Goal: Task Accomplishment & Management: Use online tool/utility

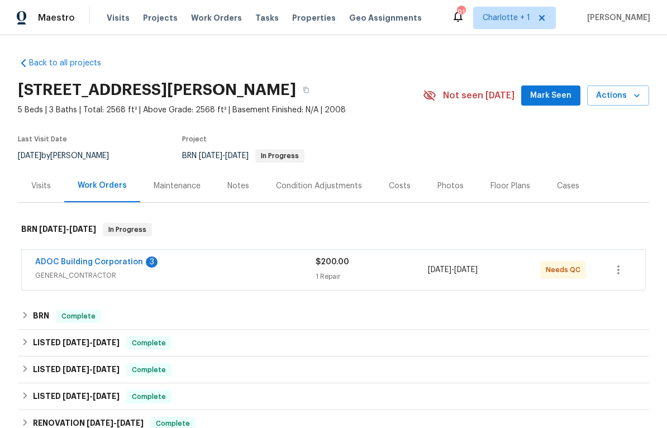
click at [409, 279] on div "1 Repair" at bounding box center [372, 276] width 112 height 11
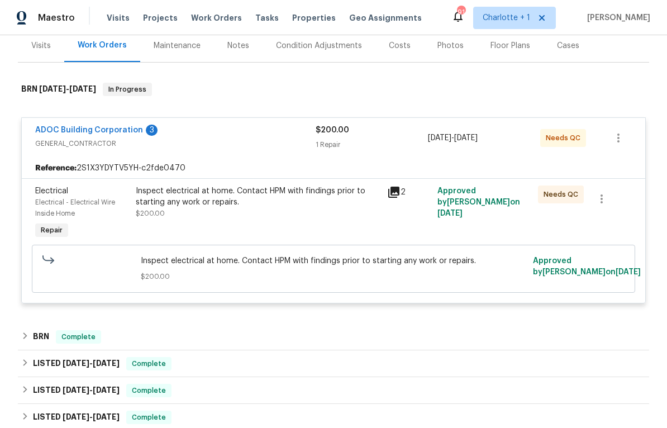
scroll to position [169, 0]
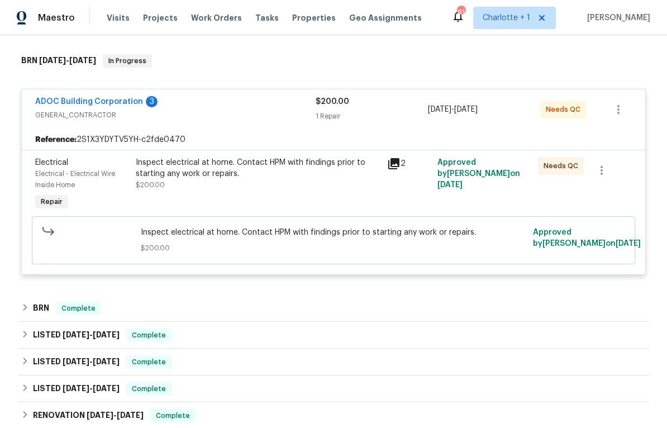
click at [315, 162] on div "Inspect electrical at home. Contact HPM with findings prior to starting any wor…" at bounding box center [258, 168] width 245 height 22
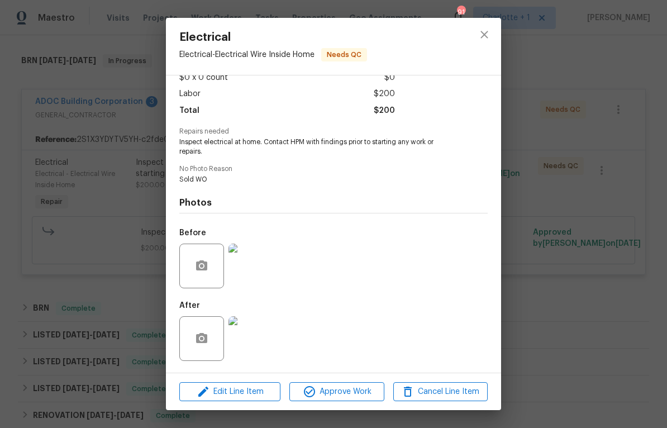
scroll to position [71, 0]
click at [242, 391] on span "Edit Line Item" at bounding box center [230, 392] width 94 height 14
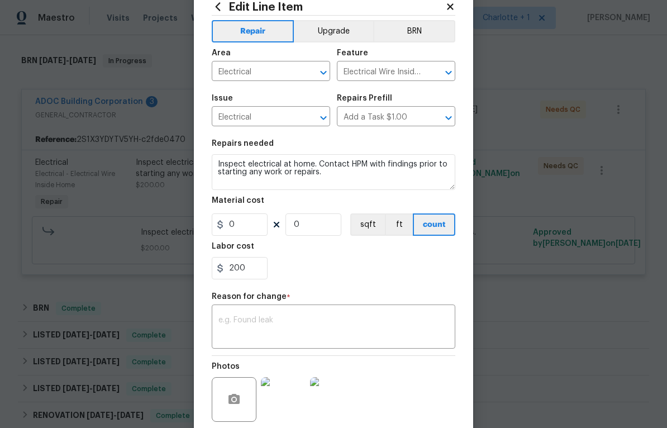
scroll to position [43, 0]
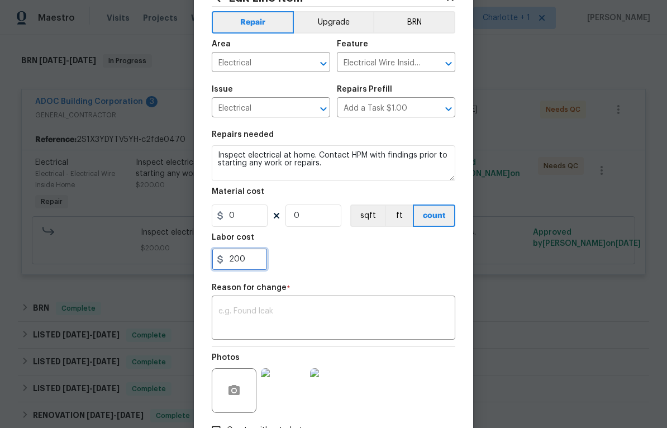
click at [253, 263] on input "200" at bounding box center [240, 259] width 56 height 22
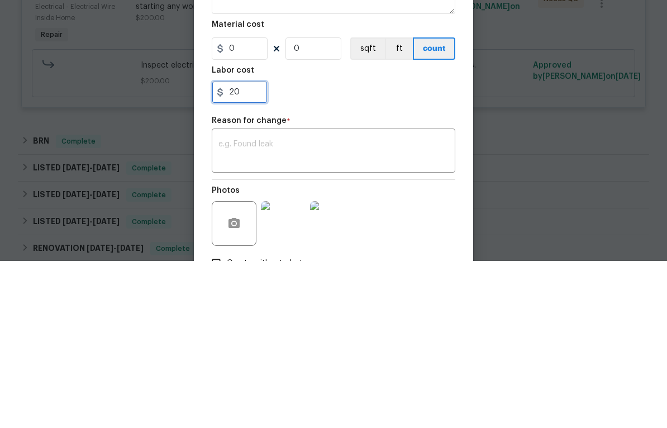
type input "2"
type input "380"
click at [391, 307] on textarea at bounding box center [334, 318] width 230 height 23
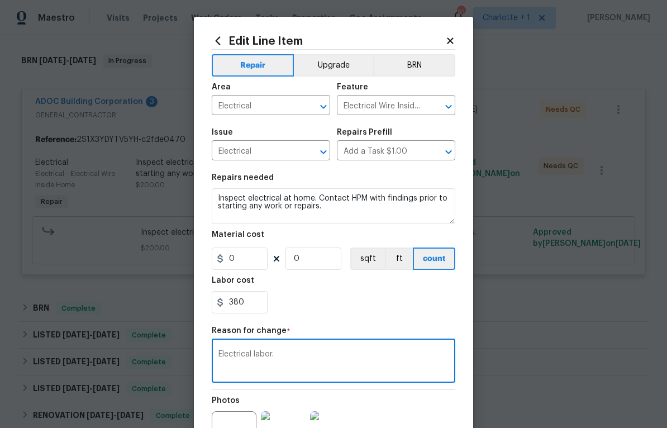
scroll to position [140, 0]
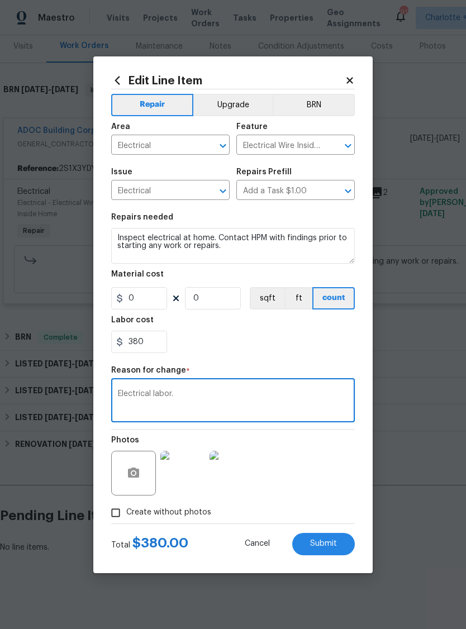
type textarea "Electrical labor."
click at [325, 428] on span "Submit" at bounding box center [323, 544] width 27 height 8
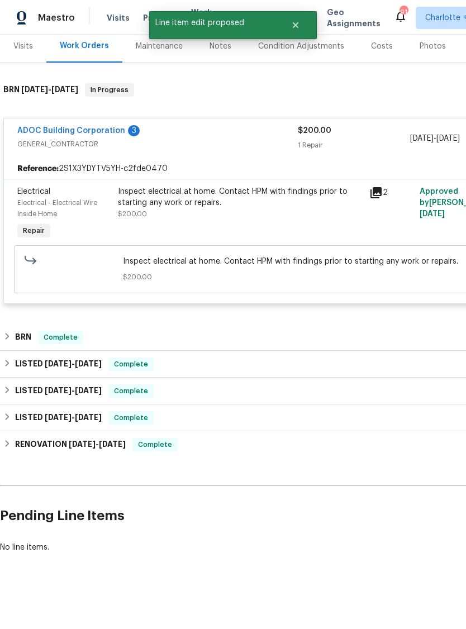
click at [105, 132] on link "ADOC Building Corporation" at bounding box center [71, 131] width 108 height 8
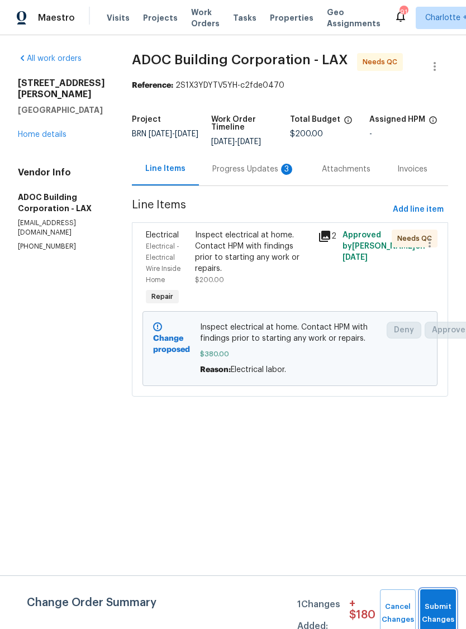
click at [435, 428] on button "Submit Changes" at bounding box center [438, 614] width 36 height 48
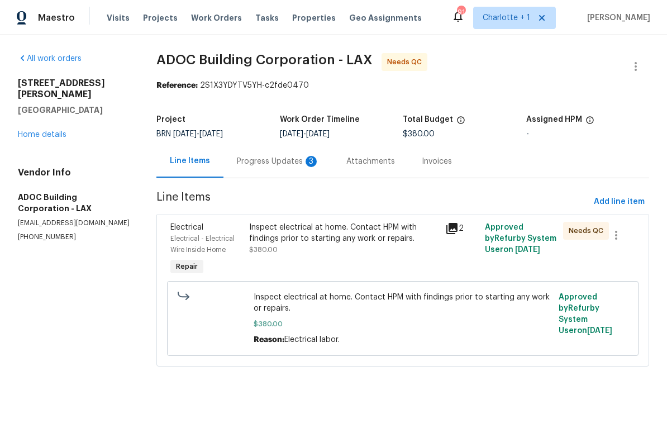
click at [298, 156] on div "Progress Updates 3" at bounding box center [278, 161] width 83 height 11
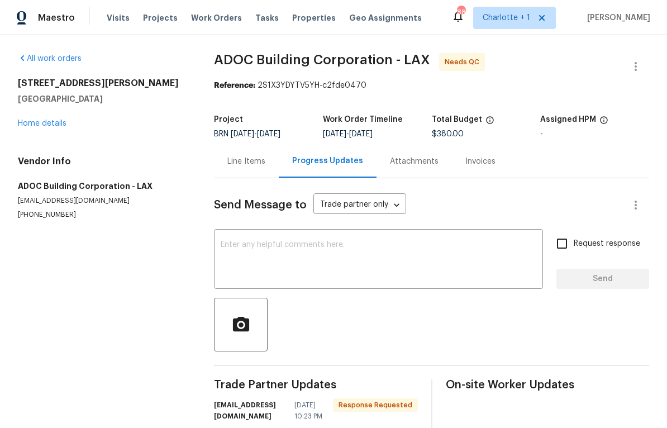
click at [251, 162] on div "Line Items" at bounding box center [247, 161] width 38 height 11
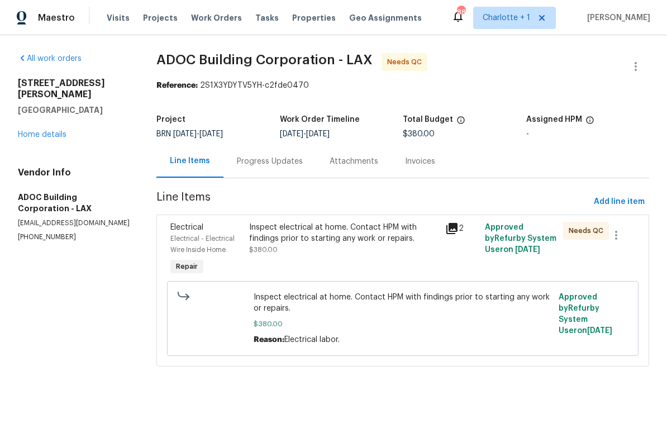
click at [385, 241] on div "Inspect electrical at home. Contact HPM with findings prior to starting any wor…" at bounding box center [344, 233] width 190 height 22
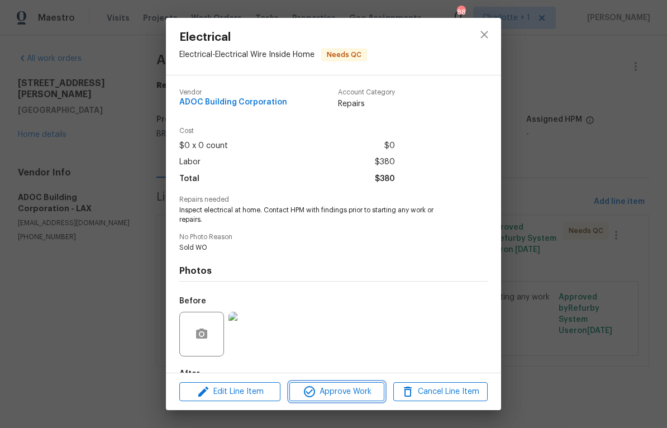
click at [358, 390] on span "Approve Work" at bounding box center [337, 392] width 88 height 14
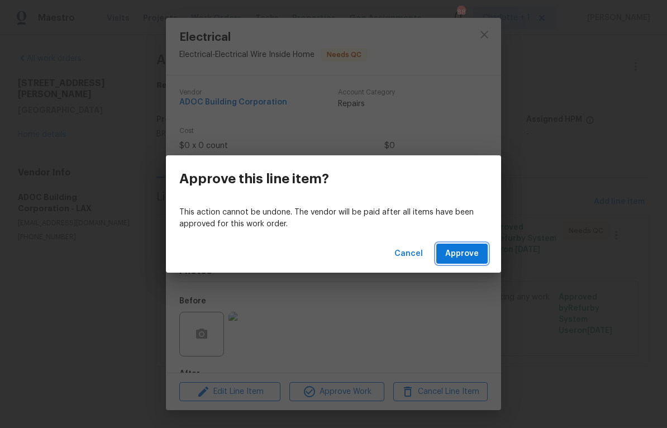
click at [468, 250] on span "Approve" at bounding box center [463, 254] width 34 height 14
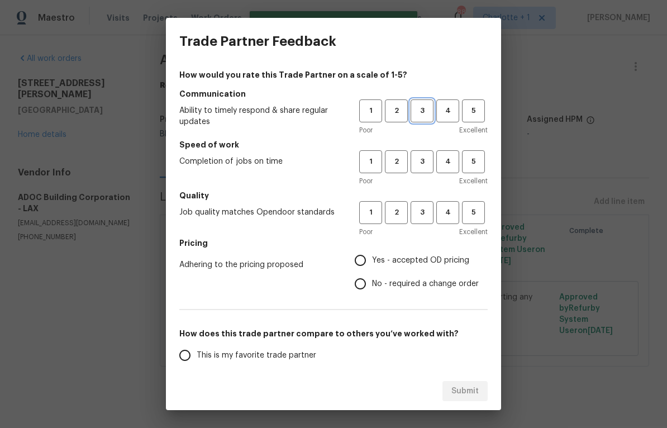
click at [422, 109] on span "3" at bounding box center [422, 111] width 21 height 13
click at [424, 159] on span "3" at bounding box center [422, 161] width 21 height 13
click at [424, 209] on span "3" at bounding box center [422, 212] width 21 height 13
click at [366, 262] on input "Yes - accepted OD pricing" at bounding box center [360, 260] width 23 height 23
radio input "true"
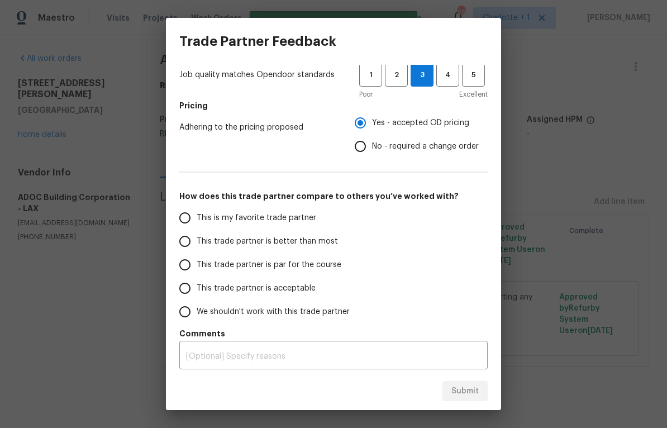
scroll to position [137, 0]
click at [192, 267] on input "This trade partner is par for the course" at bounding box center [184, 265] width 23 height 23
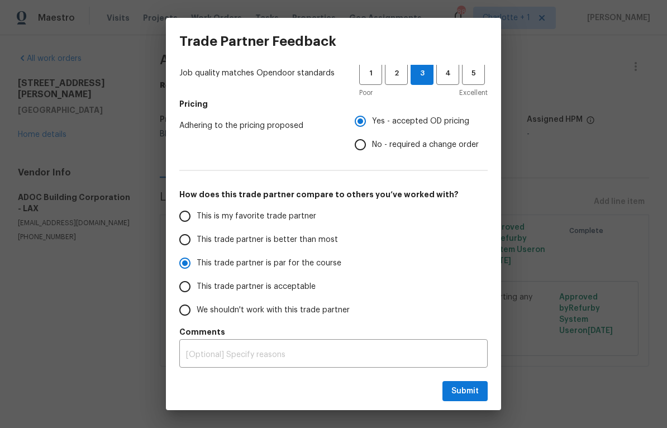
scroll to position [139, 0]
click at [465, 393] on span "Submit" at bounding box center [465, 392] width 27 height 14
radio input "true"
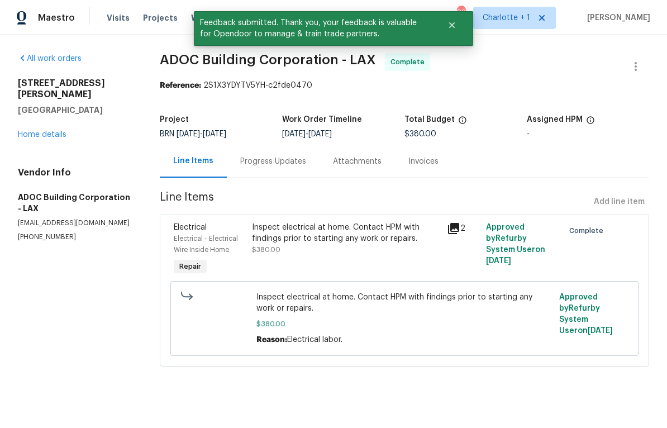
click at [50, 131] on link "Home details" at bounding box center [42, 135] width 49 height 8
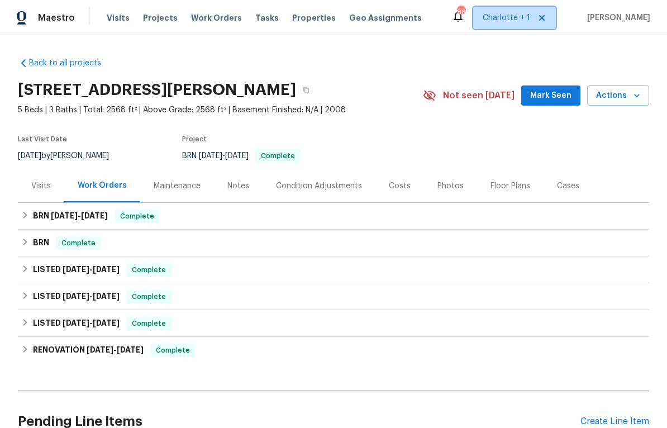
click at [508, 19] on span "Charlotte + 1" at bounding box center [507, 17] width 48 height 11
